Goal: Find specific page/section: Find specific page/section

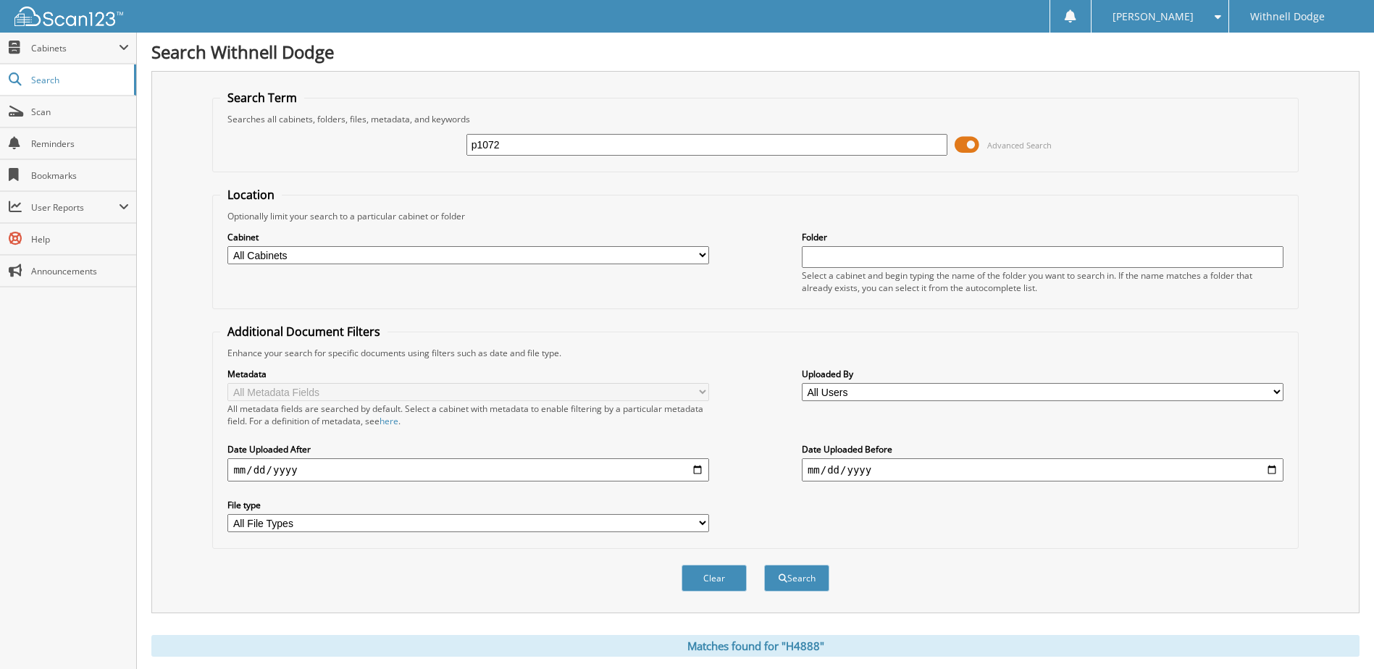
type input "p1072"
click at [764, 565] on button "Search" at bounding box center [796, 578] width 65 height 27
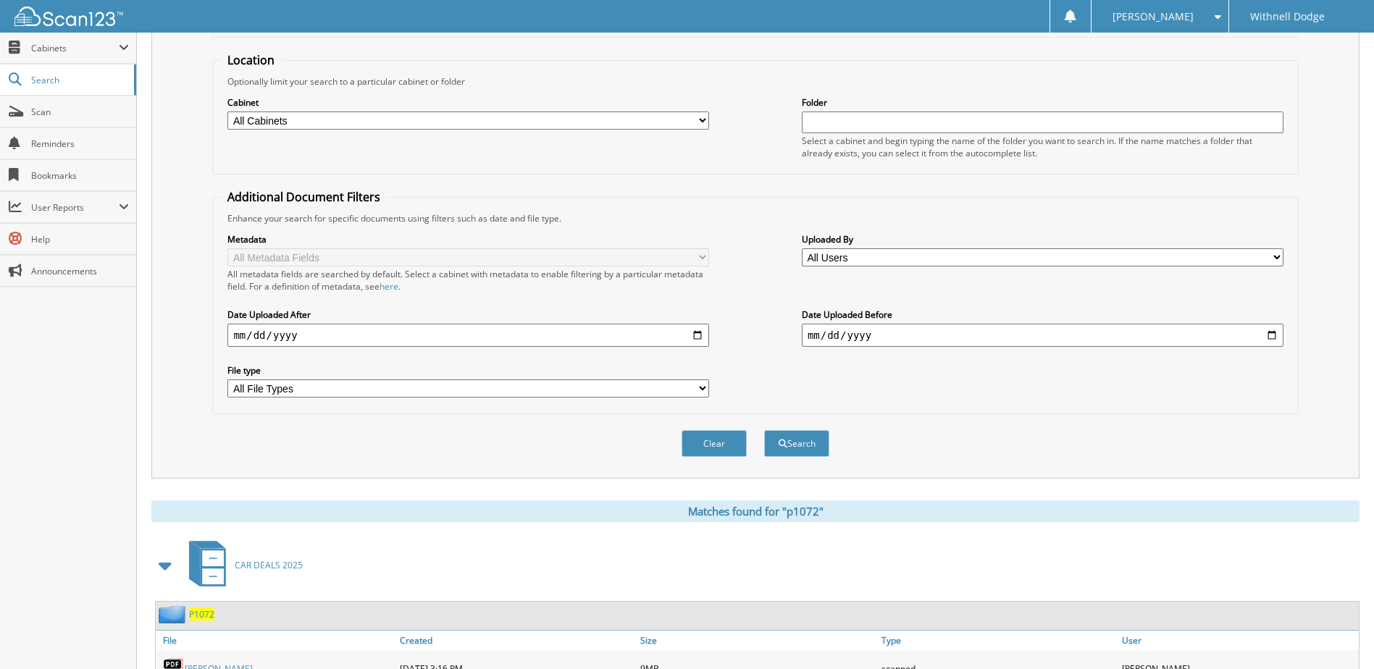
scroll to position [362, 0]
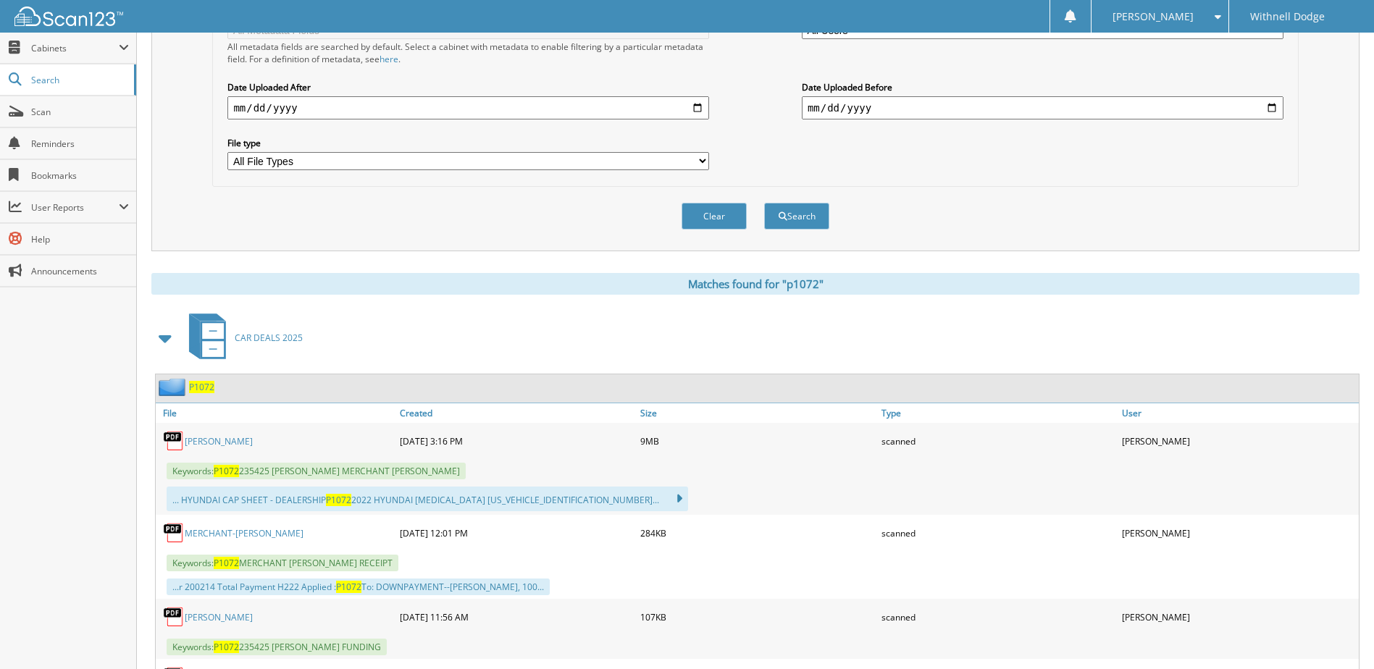
click at [232, 440] on link "[PERSON_NAME]" at bounding box center [219, 441] width 68 height 12
click at [728, 217] on button "Clear" at bounding box center [714, 216] width 65 height 27
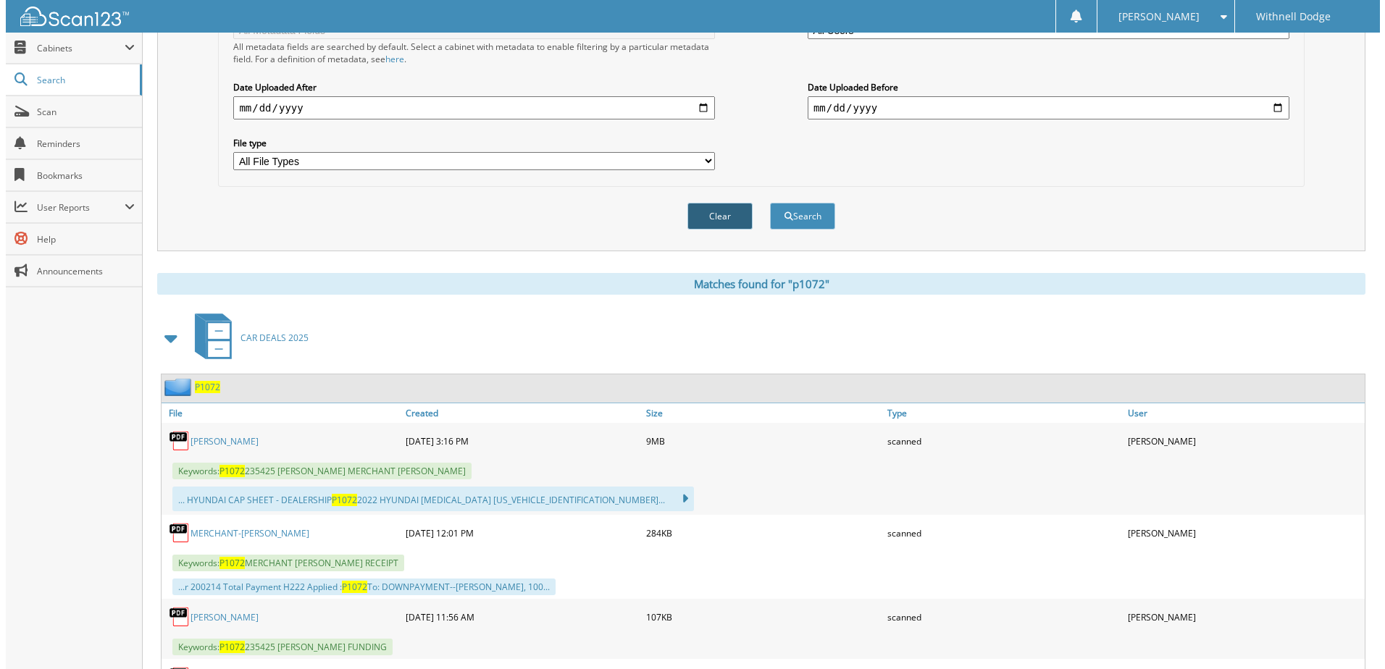
scroll to position [0, 0]
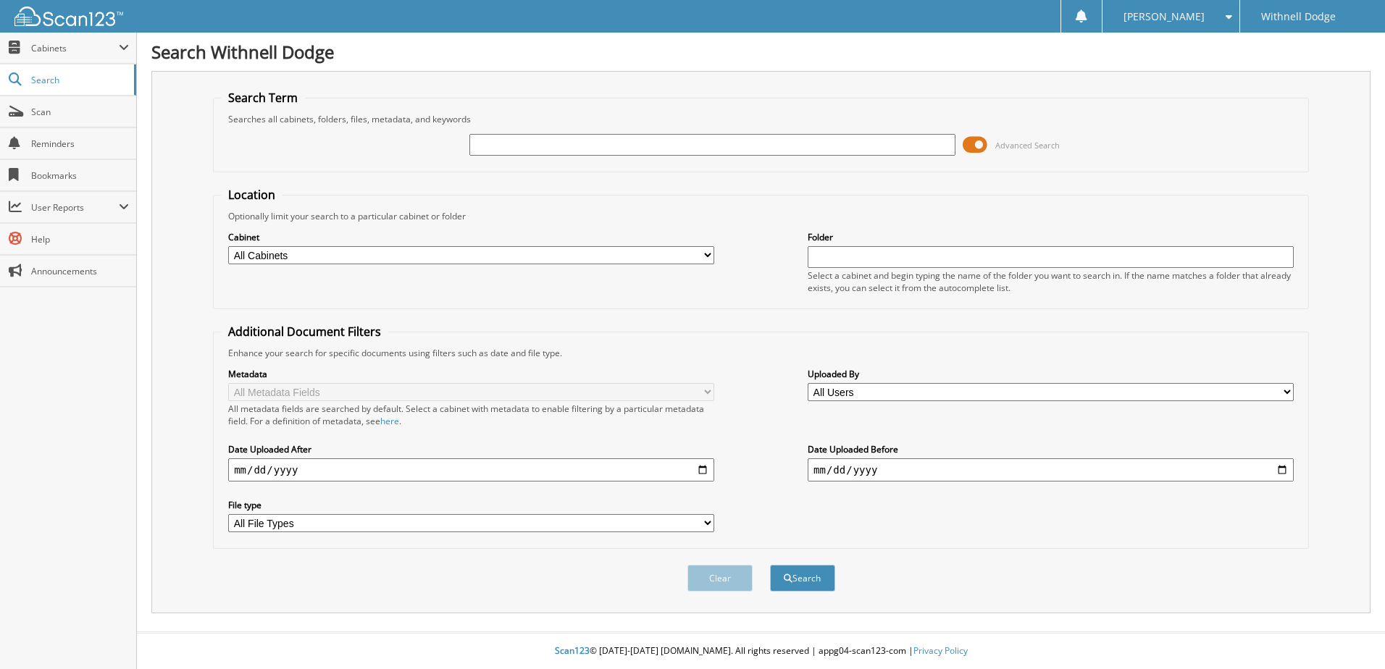
click at [992, 138] on span "Advanced Search" at bounding box center [1011, 145] width 97 height 22
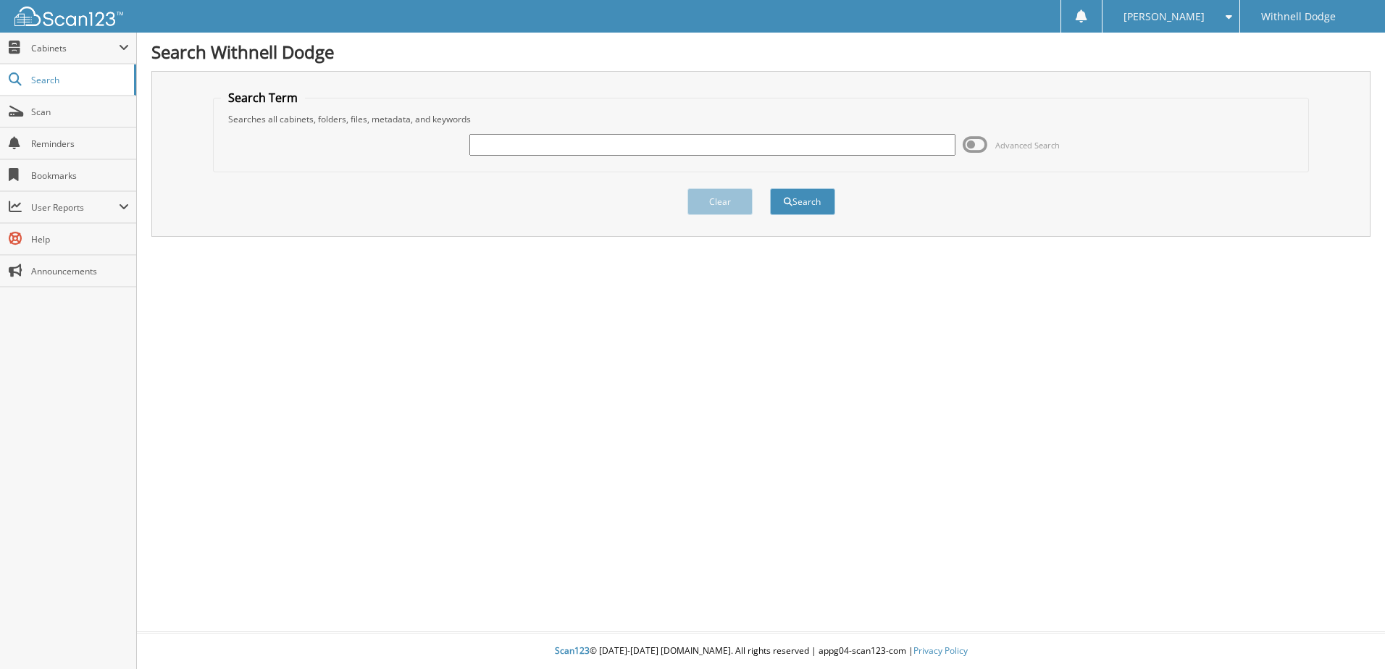
click at [643, 155] on input "text" at bounding box center [713, 145] width 486 height 22
